Goal: Transaction & Acquisition: Purchase product/service

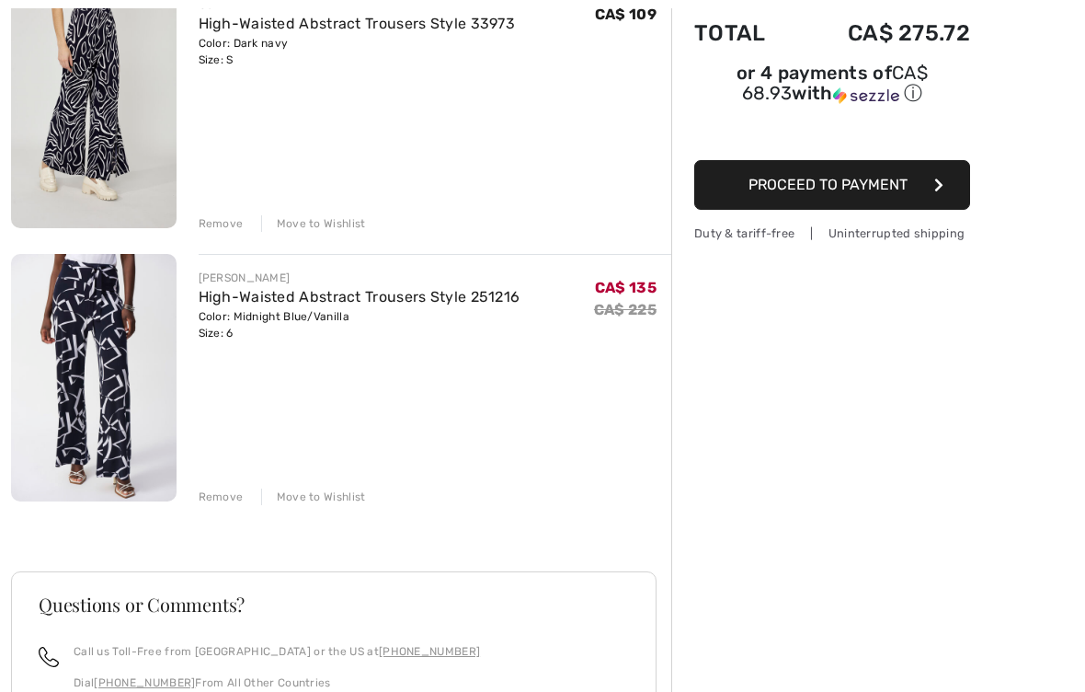
scroll to position [260, 0]
click at [222, 493] on div "Remove" at bounding box center [221, 496] width 45 height 17
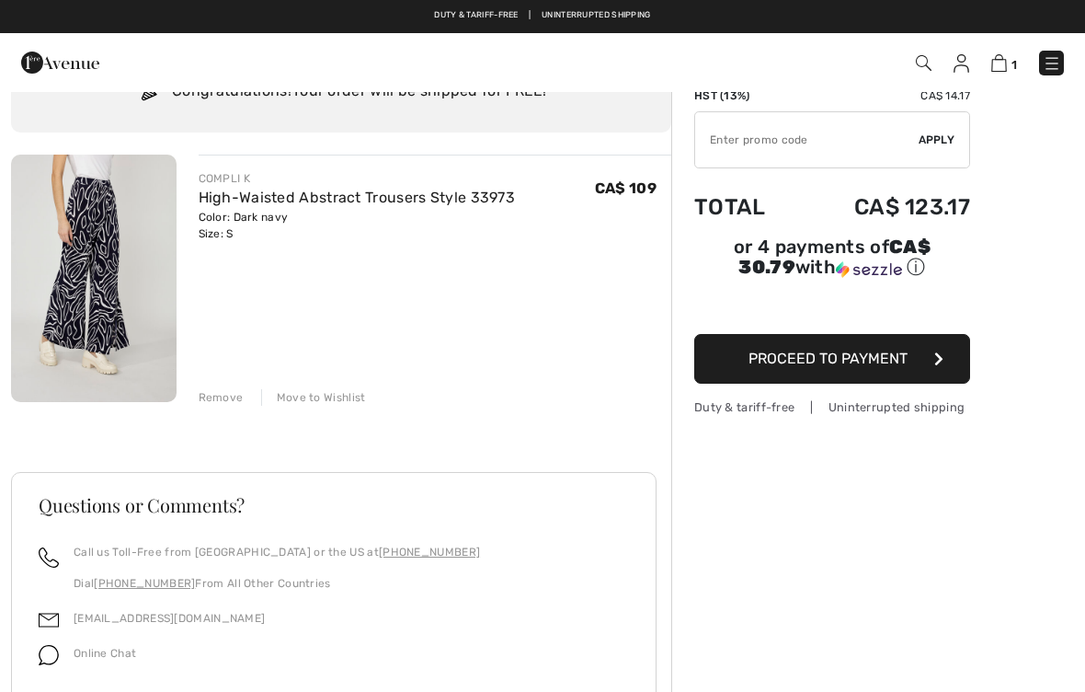
scroll to position [0, 0]
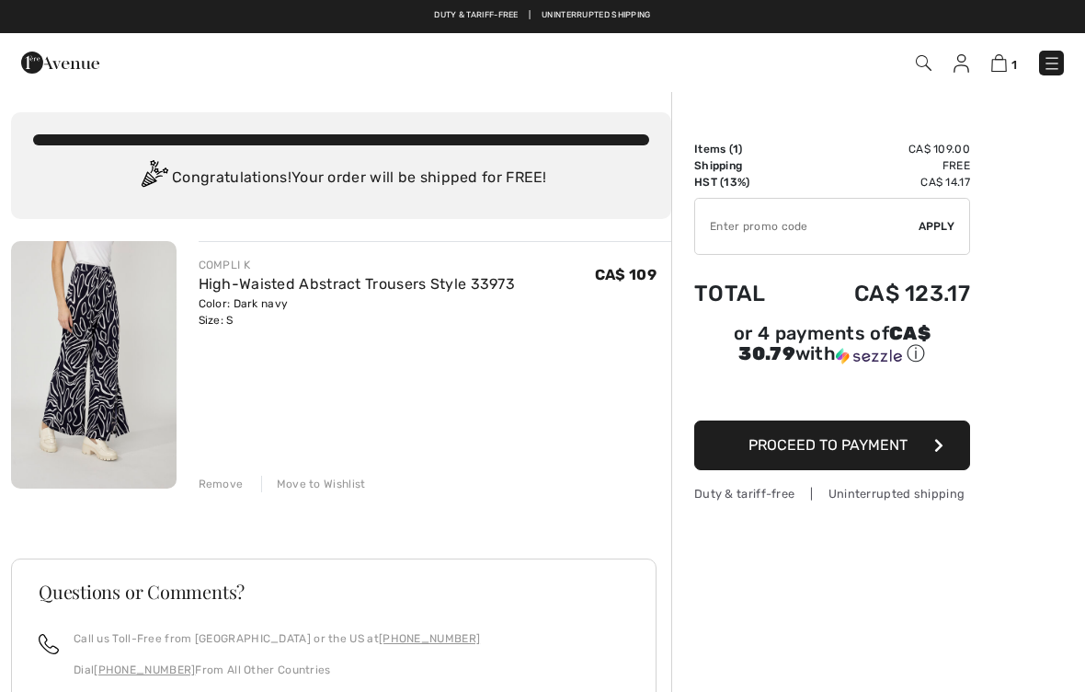
click at [121, 366] on img at bounding box center [94, 364] width 166 height 247
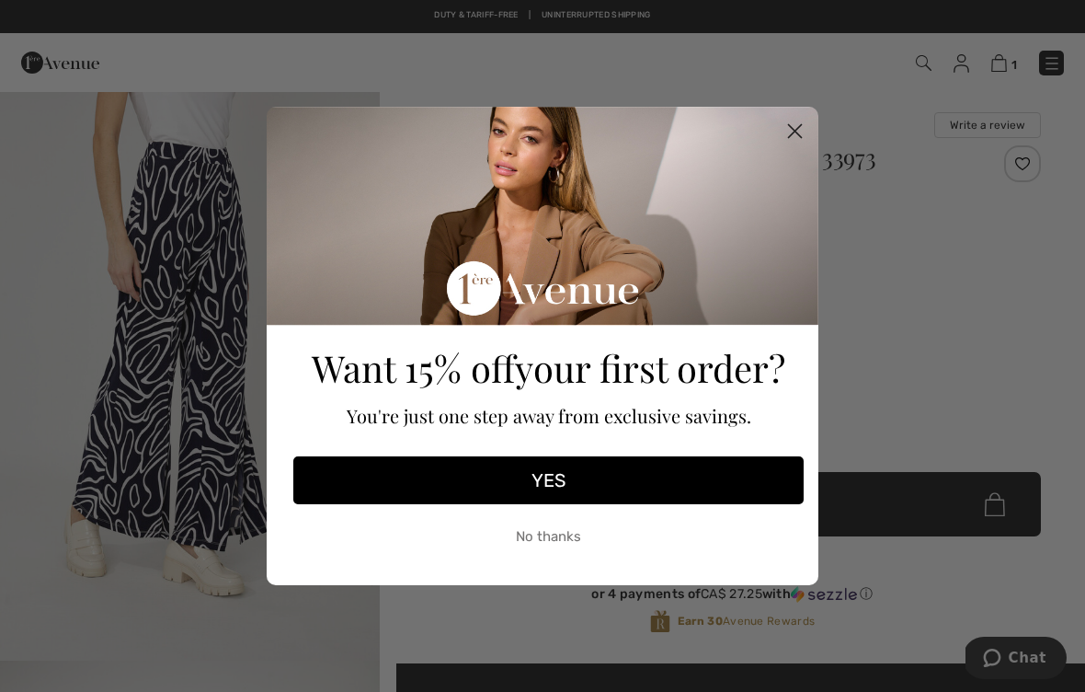
click at [793, 143] on circle "Close dialog" at bounding box center [795, 131] width 30 height 30
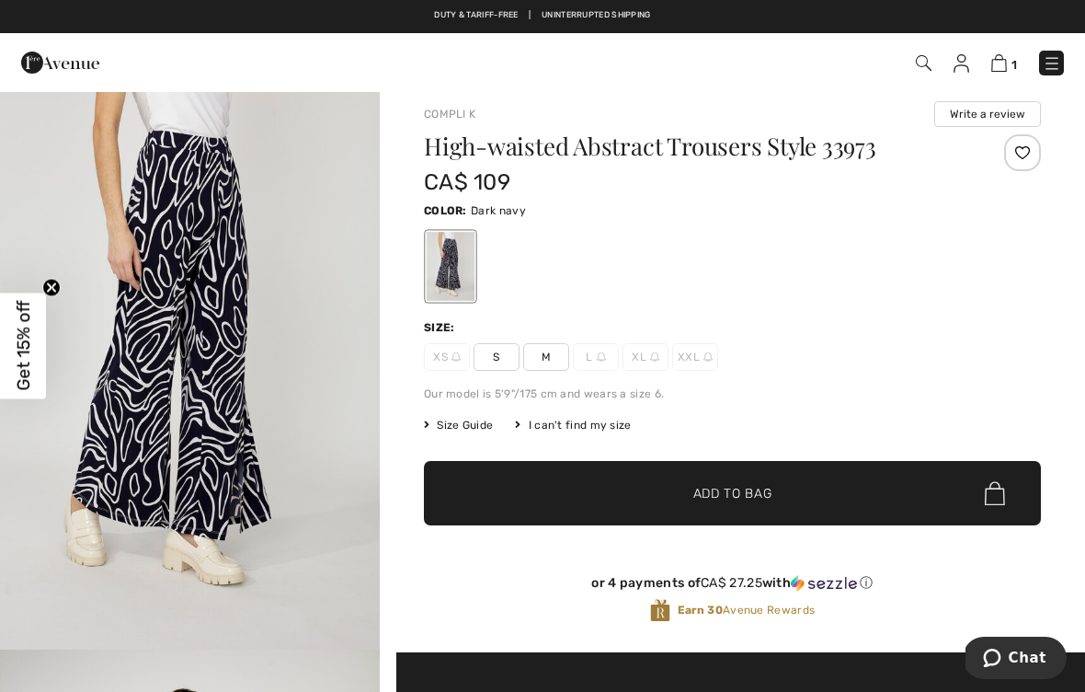
scroll to position [12, 0]
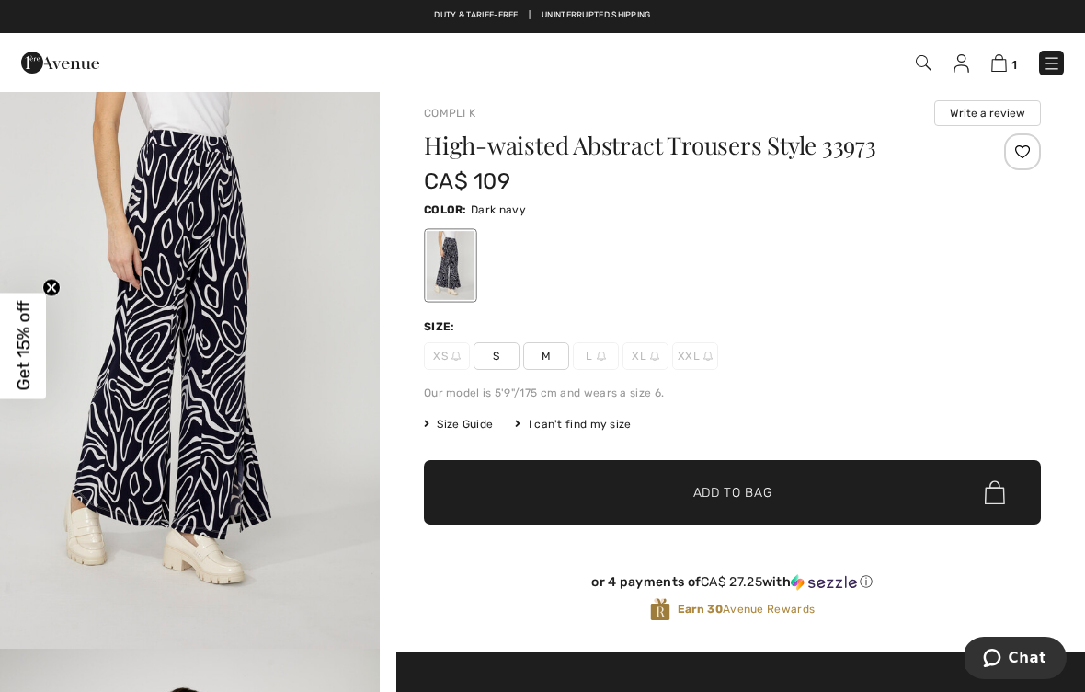
click at [1015, 62] on span "1" at bounding box center [1015, 65] width 6 height 14
click at [1002, 106] on button "Write a review" at bounding box center [988, 113] width 107 height 26
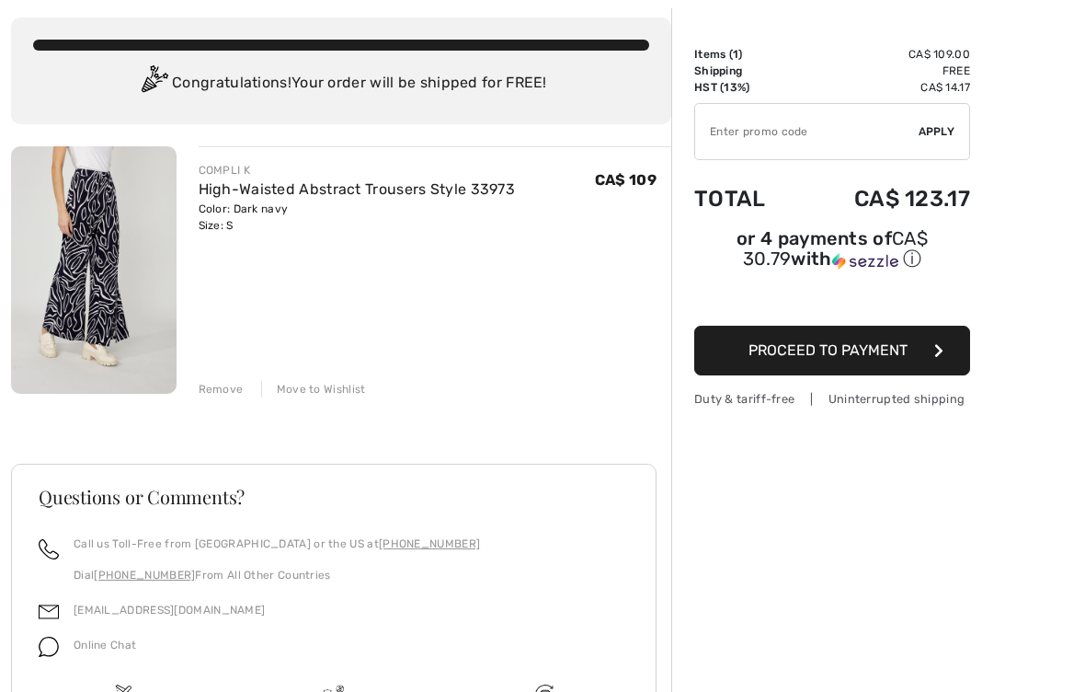
scroll to position [98, 0]
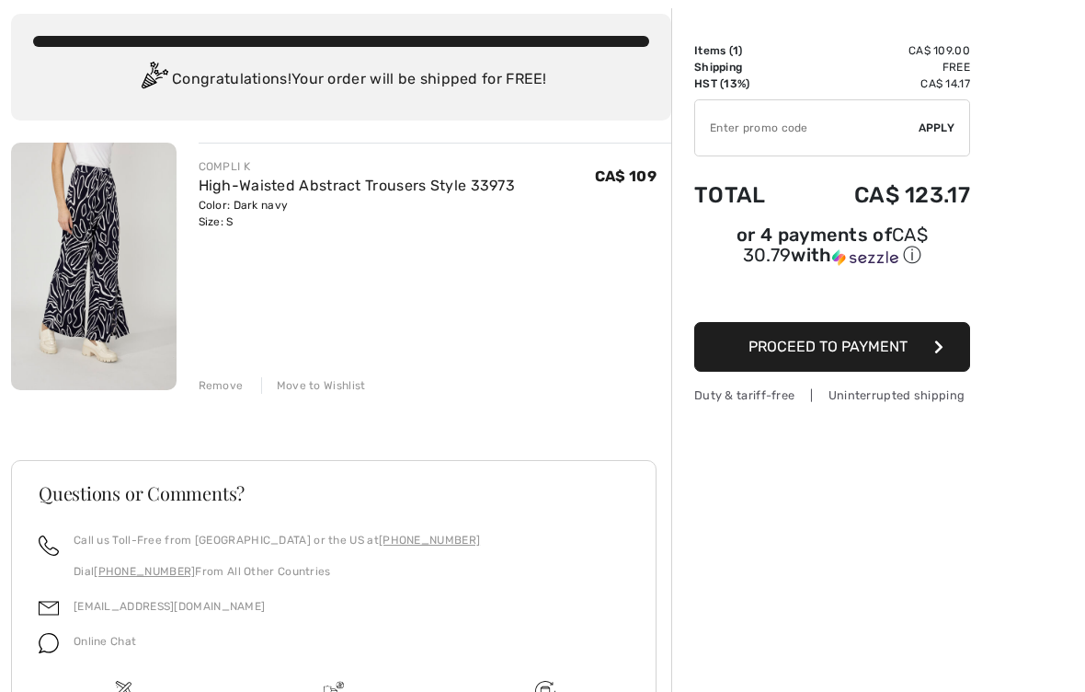
click at [893, 362] on button "Proceed to Payment" at bounding box center [832, 348] width 276 height 50
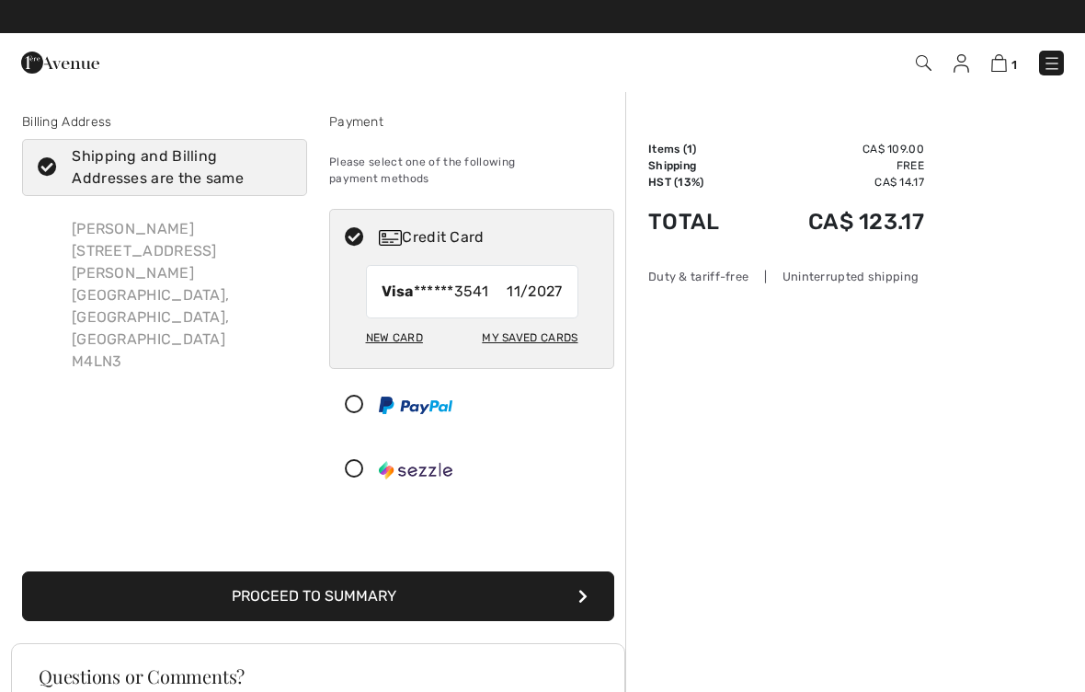
click at [28, 166] on icon at bounding box center [47, 167] width 49 height 19
click at [280, 166] on input "Shipping and Billing Addresses are the same" at bounding box center [286, 167] width 12 height 55
checkbox input "false"
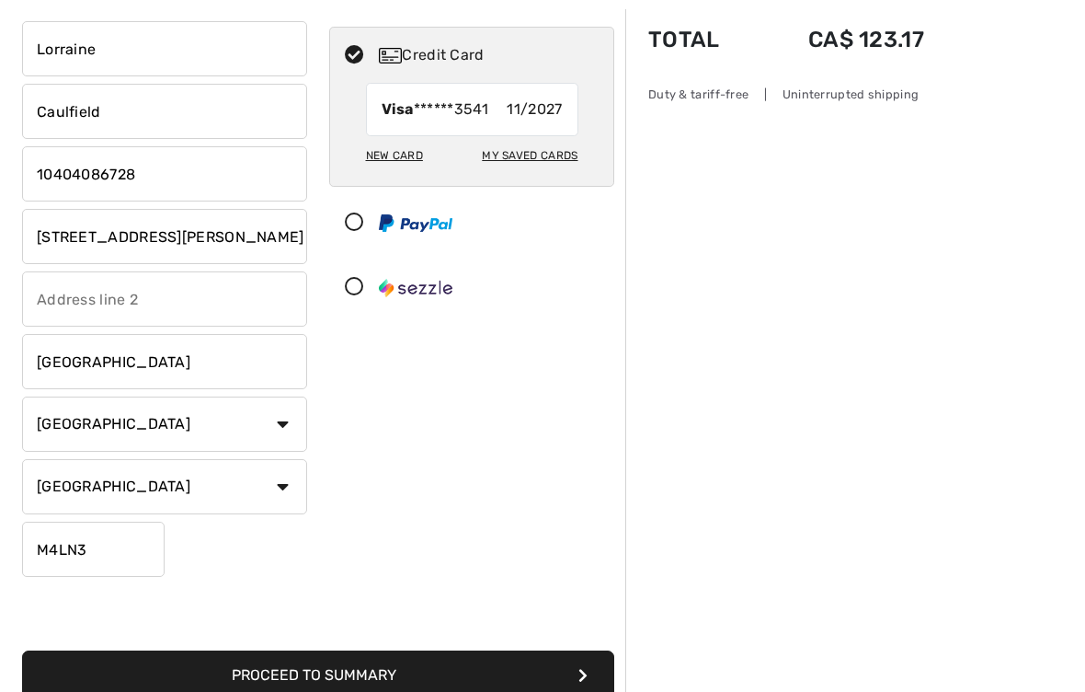
scroll to position [187, 0]
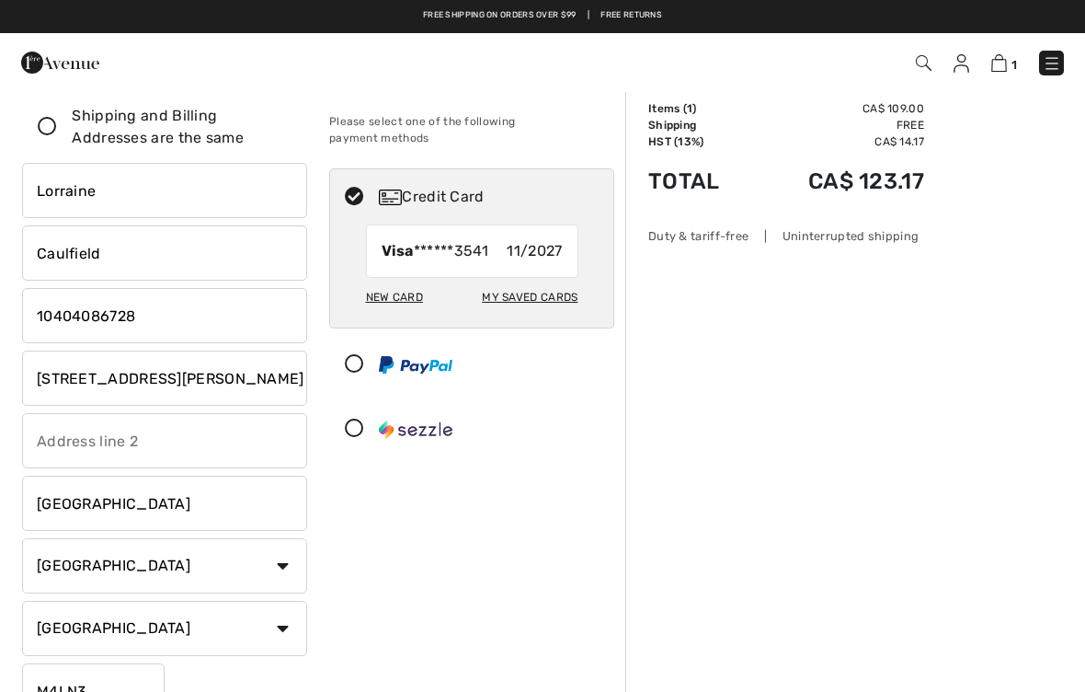
click at [221, 375] on input "22 Dixon Ave" at bounding box center [164, 377] width 285 height 55
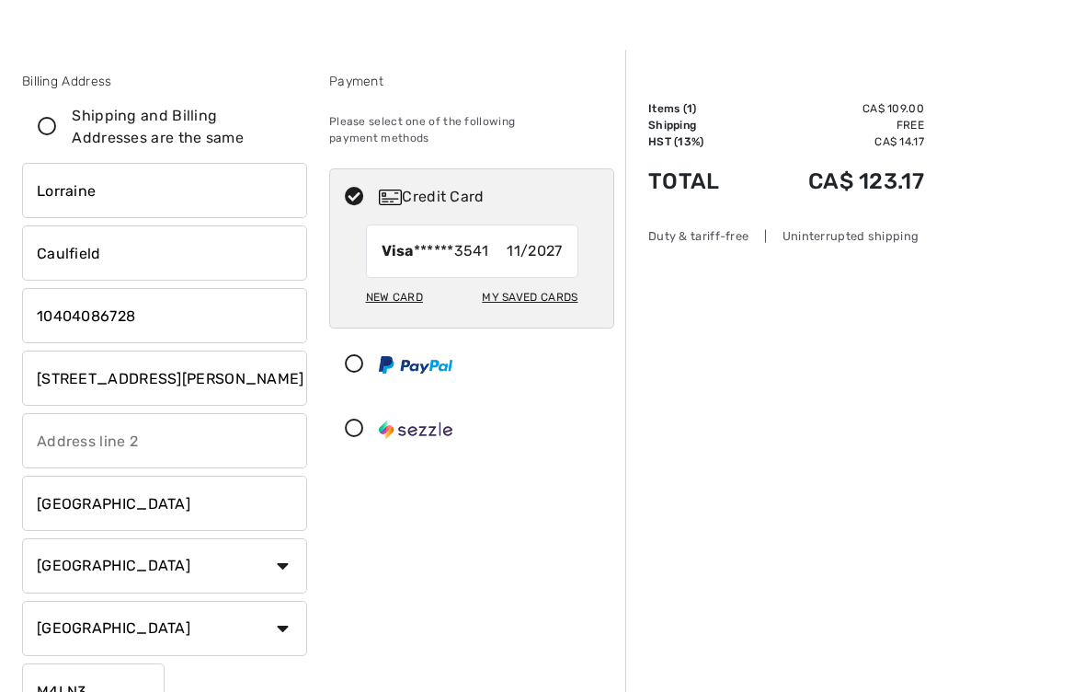
scroll to position [40, 0]
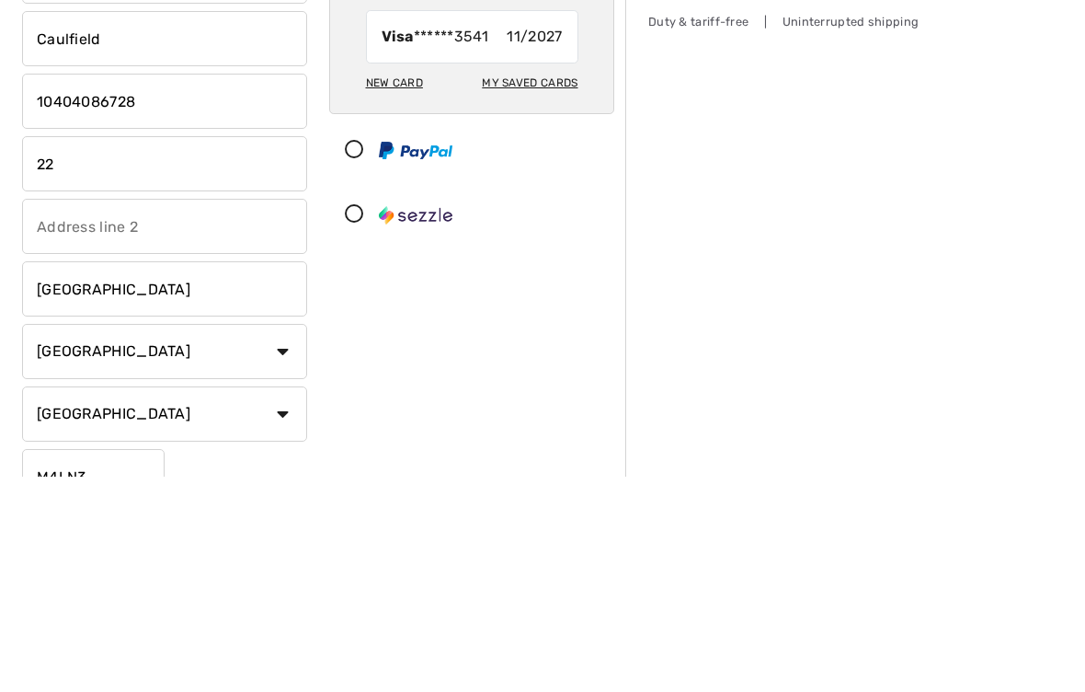
type input "2"
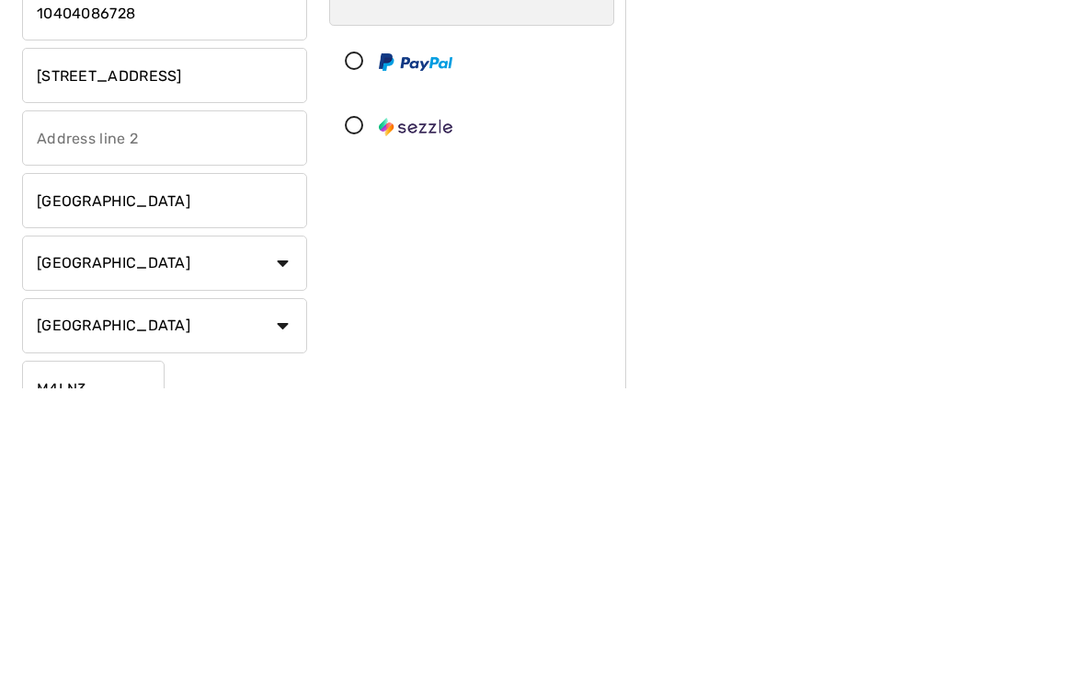
type input "[STREET_ADDRESS]"
click at [172, 476] on input "Toronto" at bounding box center [164, 503] width 285 height 55
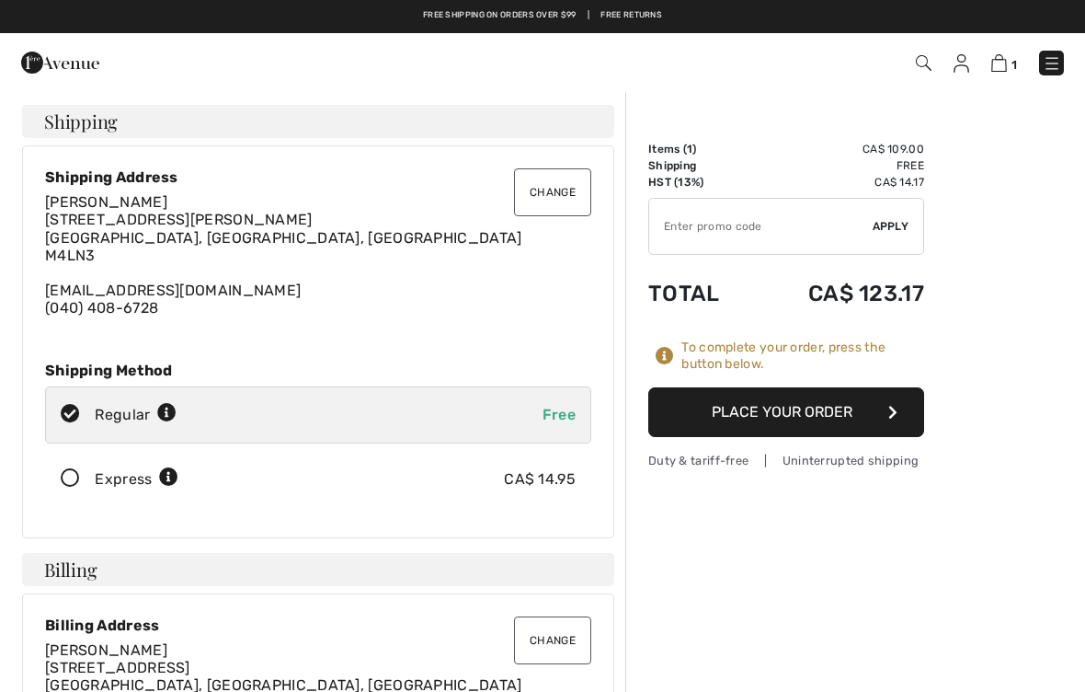
click at [62, 408] on icon at bounding box center [70, 414] width 49 height 19
click at [79, 402] on div "Regular Free" at bounding box center [318, 414] width 546 height 57
radio input "true"
click at [560, 189] on button "Change" at bounding box center [552, 192] width 77 height 48
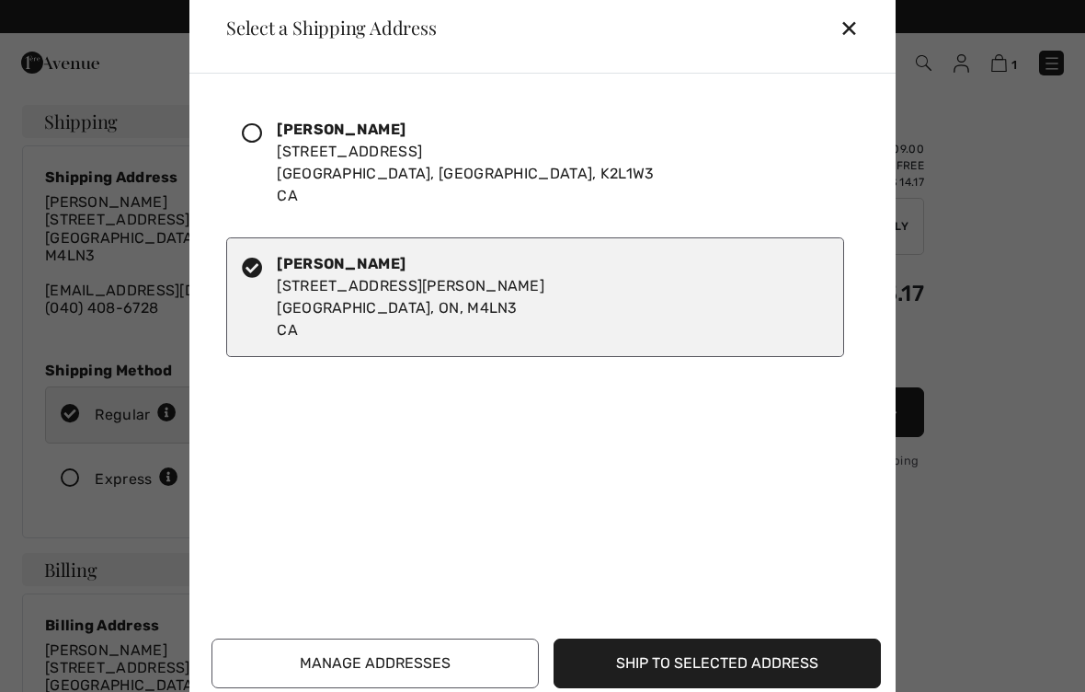
click at [258, 141] on icon at bounding box center [252, 133] width 20 height 20
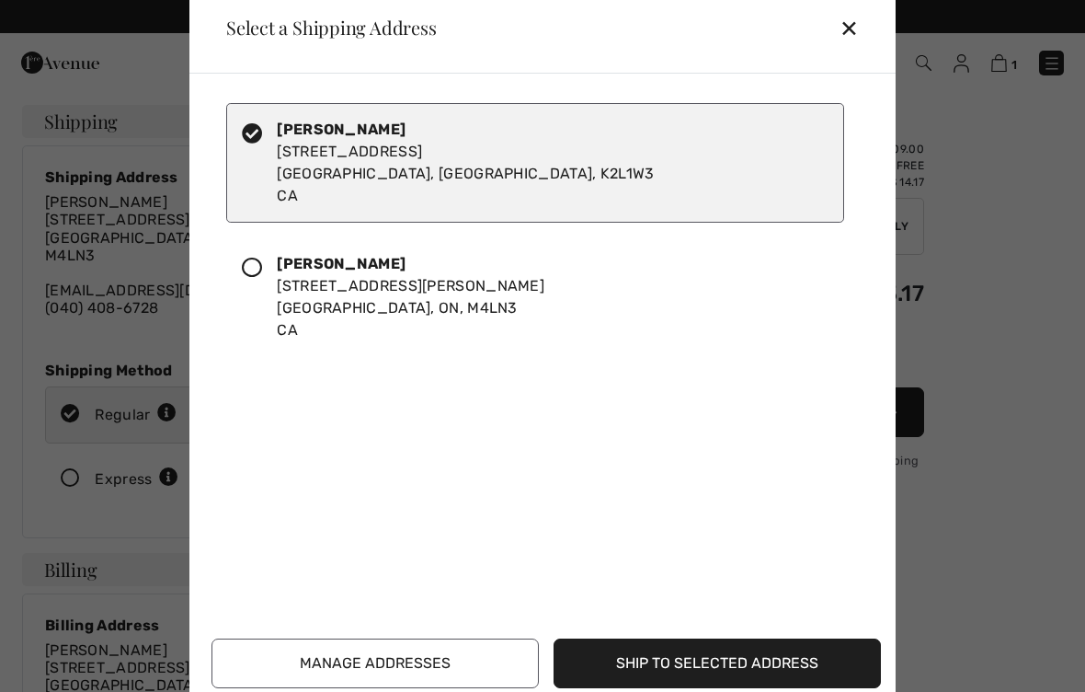
click at [657, 653] on button "Ship to Selected Address" at bounding box center [717, 663] width 327 height 50
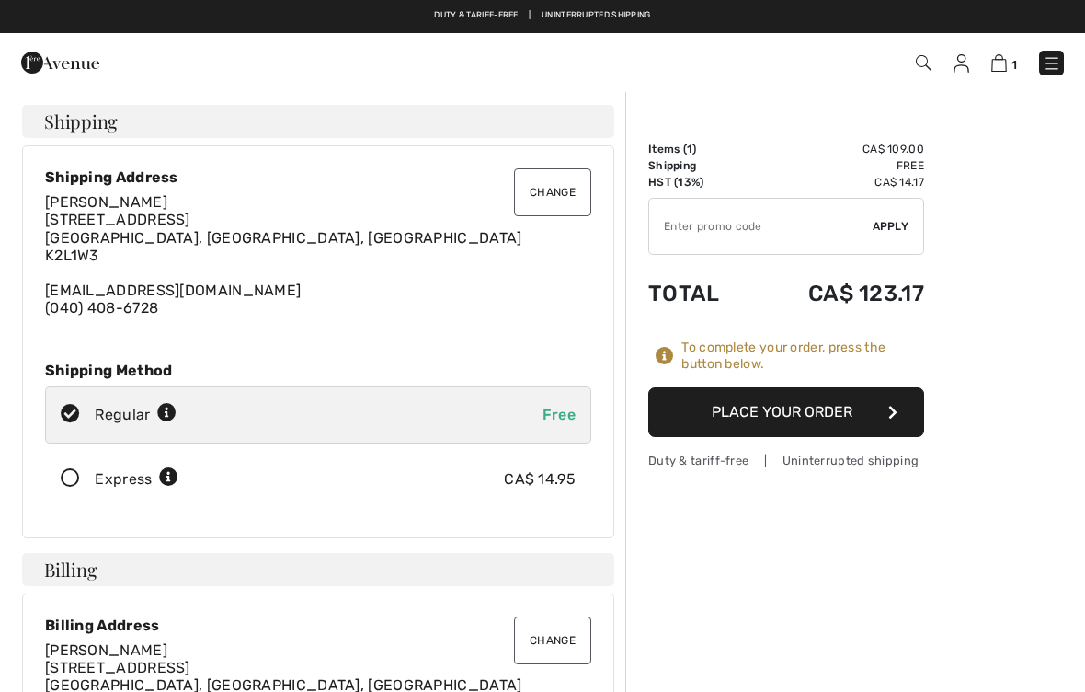
click at [787, 409] on button "Place Your Order" at bounding box center [786, 412] width 276 height 50
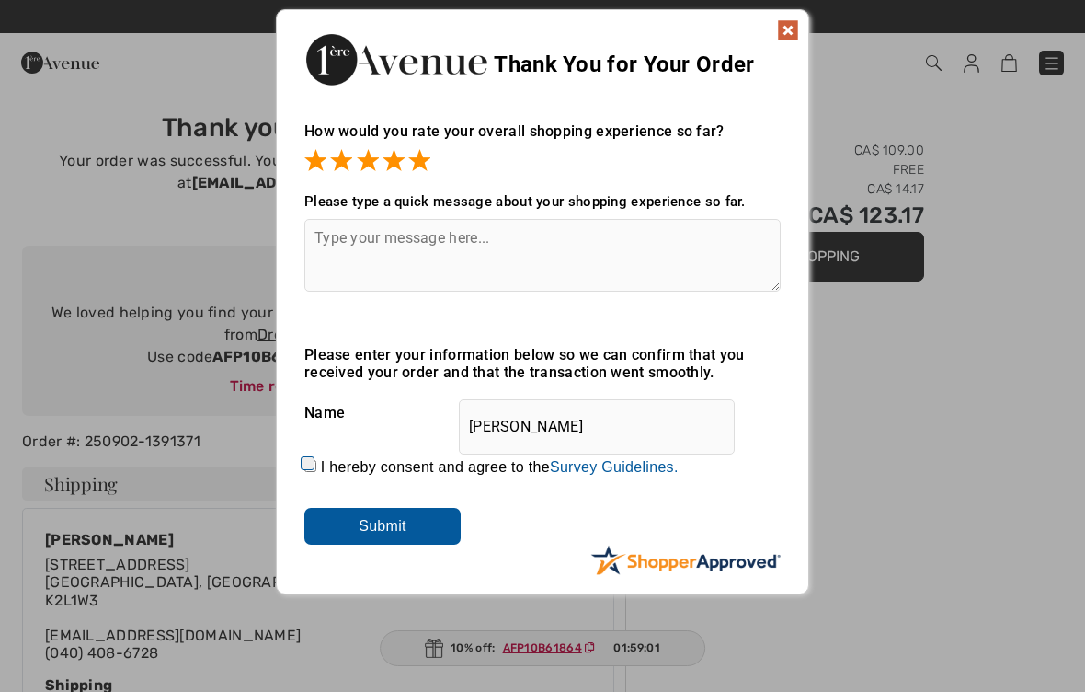
click at [774, 26] on div "Thank You for Your Order" at bounding box center [543, 57] width 532 height 94
click at [383, 531] on input "Submit" at bounding box center [382, 526] width 156 height 37
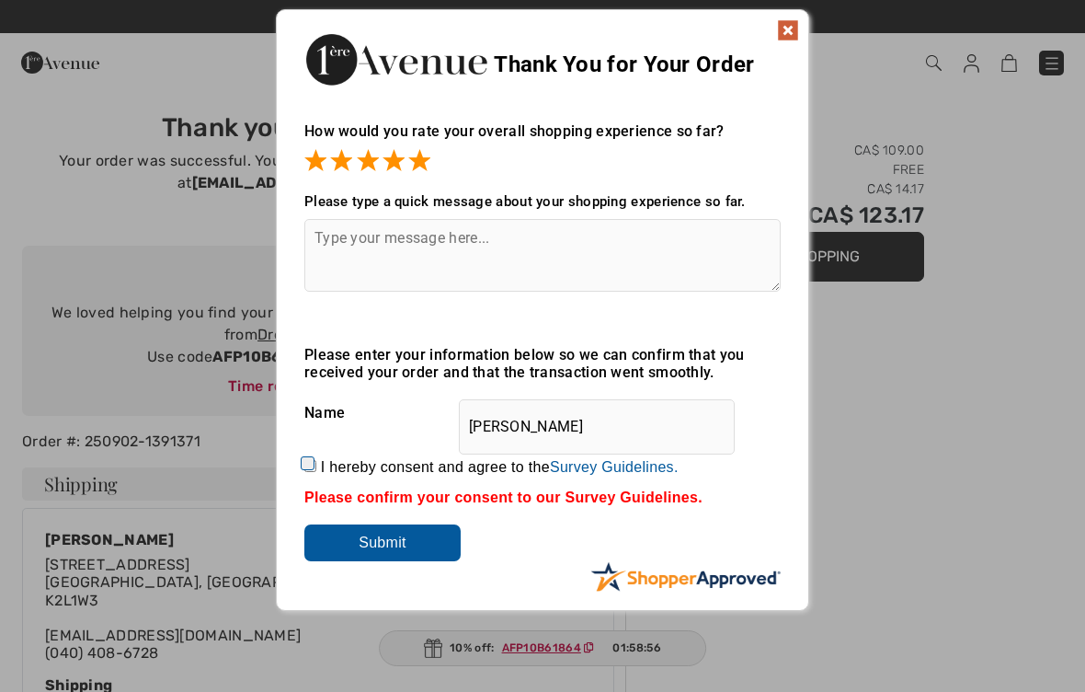
click at [786, 52] on div "Thank You for Your Order" at bounding box center [543, 57] width 532 height 94
click at [795, 29] on img at bounding box center [788, 30] width 22 height 22
